Goal: Find specific page/section: Find specific page/section

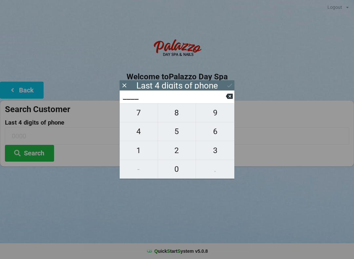
click at [135, 132] on span "4" at bounding box center [139, 131] width 38 height 14
type input "4___"
click at [227, 99] on icon at bounding box center [229, 96] width 7 height 5
type input "____"
click at [177, 173] on span "0" at bounding box center [177, 169] width 38 height 14
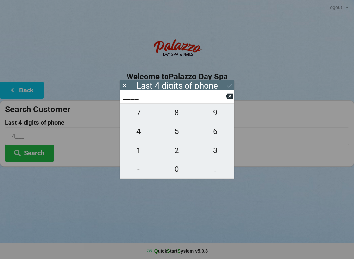
type input "0___"
click at [175, 118] on span "8" at bounding box center [177, 113] width 38 height 14
type input "08__"
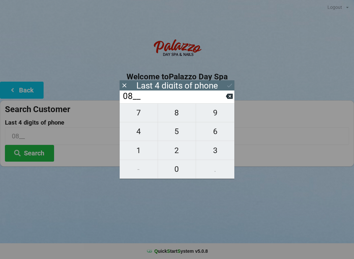
click at [175, 154] on span "2" at bounding box center [177, 150] width 38 height 14
type input "082_"
click at [215, 117] on span "9" at bounding box center [215, 113] width 38 height 14
type input "0829"
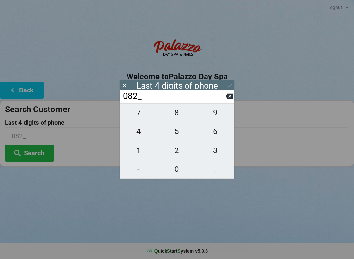
type input "0829"
click at [27, 150] on button "Search" at bounding box center [29, 153] width 49 height 17
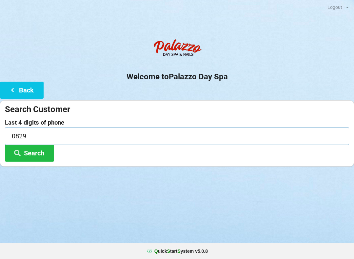
click at [33, 133] on input "0829" at bounding box center [177, 135] width 344 height 17
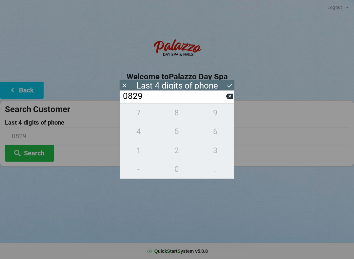
click at [225, 102] on input "0829" at bounding box center [174, 96] width 104 height 10
click at [231, 98] on icon at bounding box center [229, 96] width 7 height 5
type input "082_"
click at [209, 131] on span "6" at bounding box center [215, 131] width 38 height 14
type input "0826"
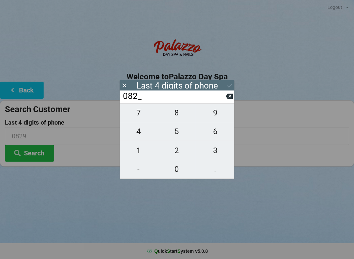
type input "0826"
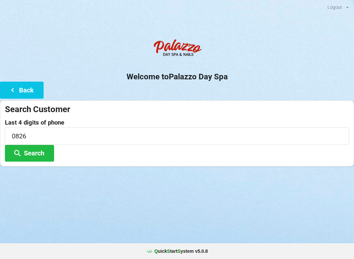
click at [40, 159] on button "Search" at bounding box center [29, 153] width 49 height 17
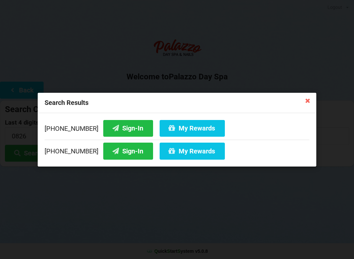
click at [120, 124] on button "Sign-In" at bounding box center [128, 128] width 50 height 17
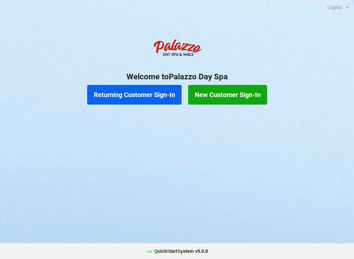
click at [155, 93] on button "Returning Customer Sign-In" at bounding box center [134, 95] width 94 height 20
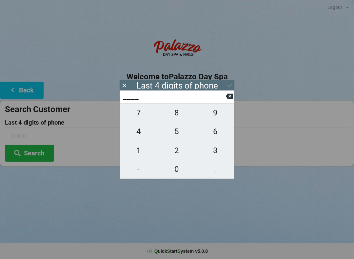
click at [210, 153] on span "3" at bounding box center [215, 150] width 38 height 14
type input "3___"
click at [212, 148] on span "3" at bounding box center [215, 150] width 38 height 14
type input "33__"
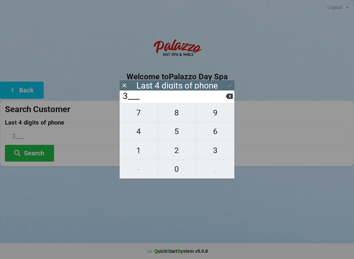
type input "33__"
click at [142, 133] on span "4" at bounding box center [139, 131] width 38 height 14
type input "334_"
click at [228, 96] on icon at bounding box center [229, 96] width 7 height 5
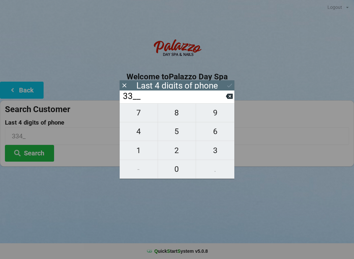
click at [213, 147] on span "3" at bounding box center [215, 150] width 38 height 14
type input "333_"
click at [142, 133] on span "4" at bounding box center [139, 131] width 38 height 14
type input "3334"
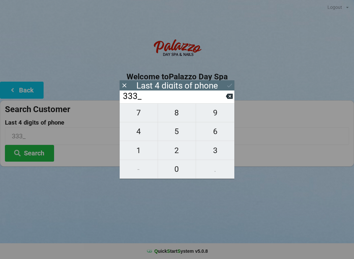
type input "3334"
click at [173, 210] on div "Logout Logout Sign-In Welcome to Palazzo Day Spa Back Search Customer Last 4 di…" at bounding box center [177, 129] width 354 height 259
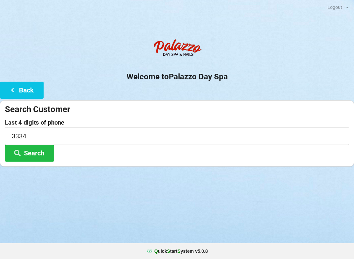
click at [41, 154] on button "Search" at bounding box center [29, 153] width 49 height 17
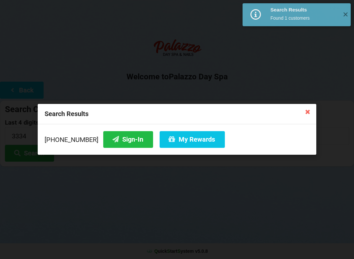
click at [120, 138] on button "Sign-In" at bounding box center [128, 139] width 50 height 17
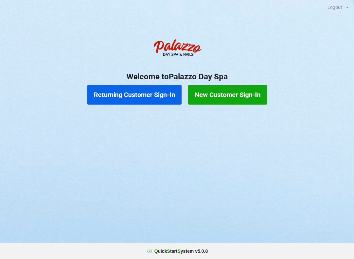
click at [143, 98] on button "Returning Customer Sign-In" at bounding box center [134, 95] width 94 height 20
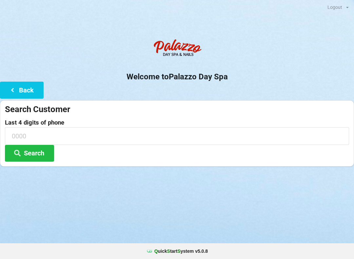
click at [25, 85] on button "Back" at bounding box center [22, 90] width 44 height 17
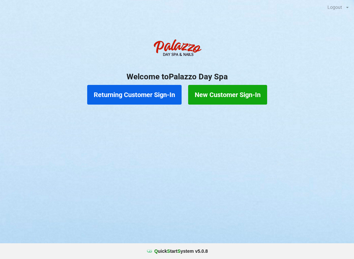
click at [142, 93] on button "Returning Customer Sign-In" at bounding box center [134, 95] width 94 height 20
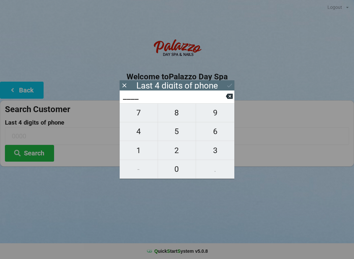
click at [140, 115] on span "7" at bounding box center [139, 113] width 38 height 14
type input "7___"
click at [220, 115] on span "9" at bounding box center [215, 113] width 38 height 14
type input "79__"
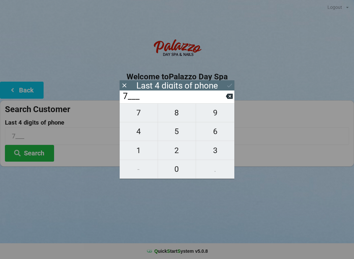
type input "79__"
click at [216, 153] on span "3" at bounding box center [215, 150] width 38 height 14
type input "793_"
click at [142, 154] on span "1" at bounding box center [139, 150] width 38 height 14
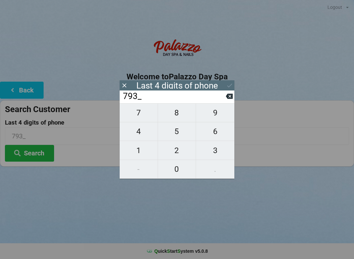
type input "7931"
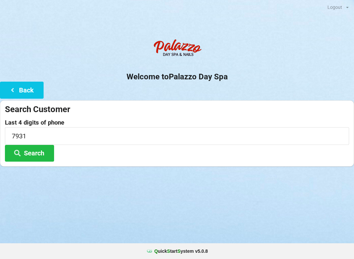
click at [38, 158] on button "Search" at bounding box center [29, 153] width 49 height 17
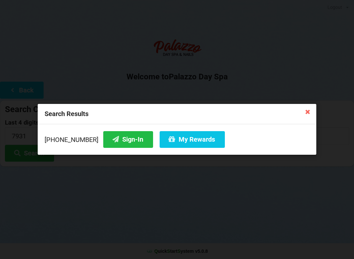
click at [120, 148] on button "Sign-In" at bounding box center [128, 139] width 50 height 17
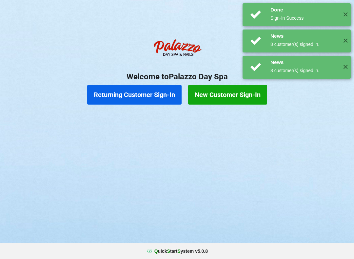
click at [118, 140] on div "Logout Logout Sign-In Welcome to Palazzo Day Spa Returning Customer Sign-In New…" at bounding box center [177, 129] width 354 height 259
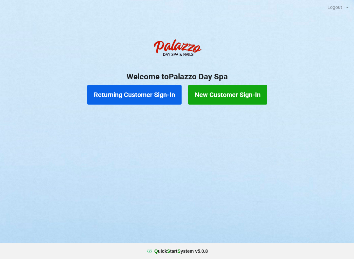
click at [128, 91] on button "Returning Customer Sign-In" at bounding box center [134, 95] width 94 height 20
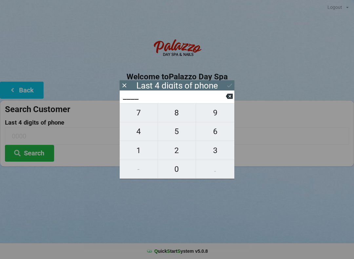
click at [180, 150] on span "2" at bounding box center [177, 150] width 38 height 14
type input "2___"
click at [230, 99] on icon at bounding box center [229, 96] width 7 height 5
click at [173, 117] on span "8" at bounding box center [177, 113] width 38 height 14
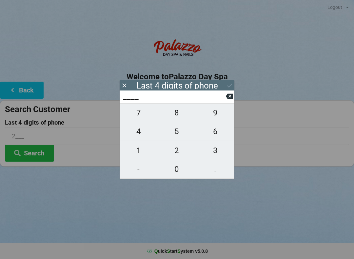
type input "8___"
click at [173, 169] on span "0" at bounding box center [177, 169] width 38 height 14
type input "80__"
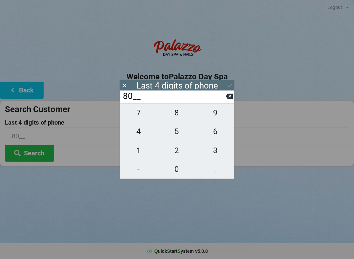
click at [213, 152] on span "3" at bounding box center [215, 150] width 38 height 14
type input "803_"
click at [216, 151] on span "3" at bounding box center [215, 150] width 38 height 14
type input "8033"
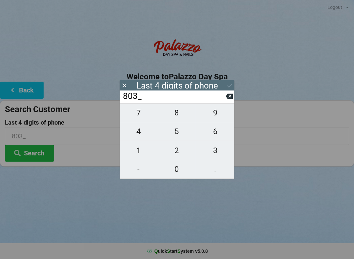
type input "8033"
click at [217, 152] on div "7 8 9 4 5 6 1 2 3 - 0 ." at bounding box center [177, 140] width 115 height 75
click at [230, 99] on icon at bounding box center [229, 96] width 7 height 7
click at [230, 98] on icon at bounding box center [229, 96] width 7 height 7
click at [231, 99] on icon at bounding box center [229, 96] width 7 height 5
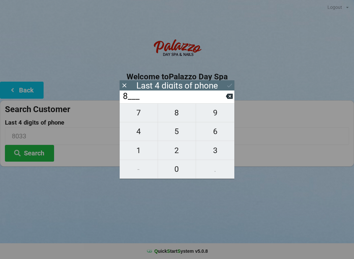
click at [232, 99] on icon at bounding box center [229, 96] width 7 height 5
click at [178, 116] on span "8" at bounding box center [177, 113] width 38 height 14
type input "8___"
click at [212, 134] on span "6" at bounding box center [215, 131] width 38 height 14
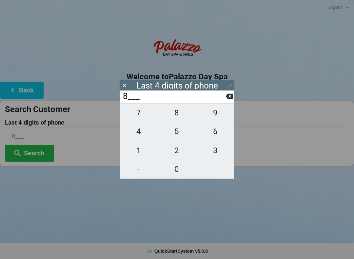
type input "86__"
click at [175, 134] on span "5" at bounding box center [177, 131] width 38 height 14
type input "865_"
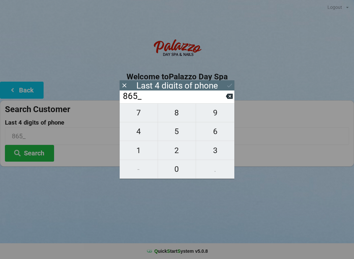
click at [178, 115] on span "8" at bounding box center [177, 113] width 38 height 14
type input "8658"
click at [228, 85] on icon at bounding box center [229, 85] width 7 height 7
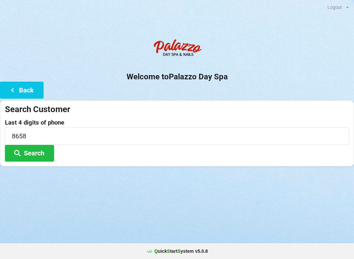
click at [28, 154] on button "Search" at bounding box center [29, 153] width 49 height 17
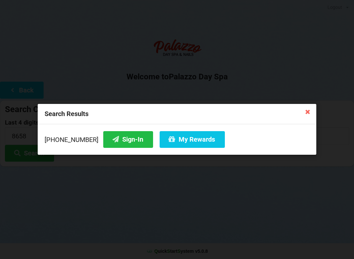
click at [114, 141] on button "Sign-In" at bounding box center [128, 139] width 50 height 17
